Goal: Check status: Check status

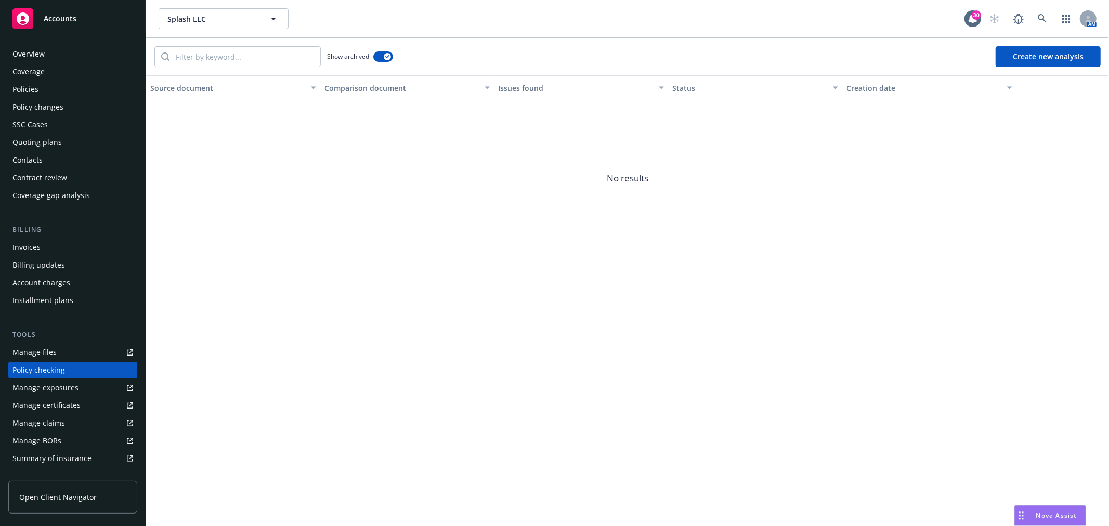
scroll to position [148, 0]
